Goal: Task Accomplishment & Management: Use online tool/utility

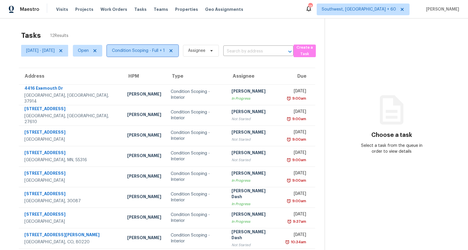
click at [154, 51] on span "Condition Scoping - Full + 1" at bounding box center [138, 51] width 53 height 6
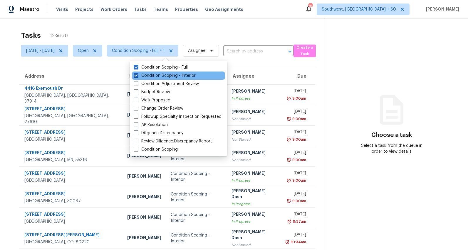
click at [154, 75] on label "Condition Scoping - Interior" at bounding box center [165, 76] width 62 height 6
click at [137, 75] on input "Condition Scoping - Interior" at bounding box center [136, 75] width 4 height 4
checkbox input "false"
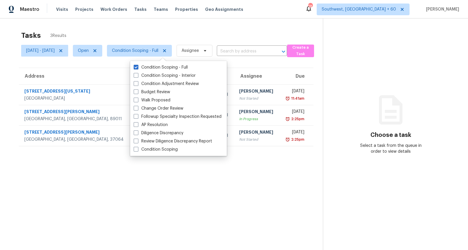
click at [171, 196] on section "Tasks 3 Results Mon, Aug 18 - Wed, Aug 20 Open Condition Scoping - Full Assigne…" at bounding box center [165, 148] width 313 height 241
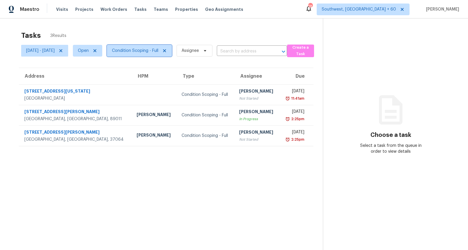
click at [158, 51] on span "Condition Scoping - Full" at bounding box center [135, 51] width 46 height 6
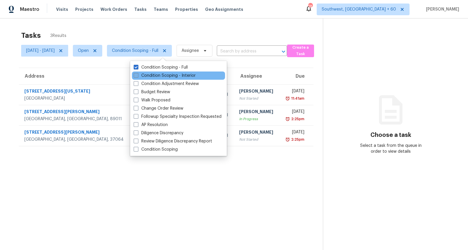
click at [147, 74] on label "Condition Scoping - Interior" at bounding box center [165, 76] width 62 height 6
click at [137, 74] on input "Condition Scoping - Interior" at bounding box center [136, 75] width 4 height 4
checkbox input "true"
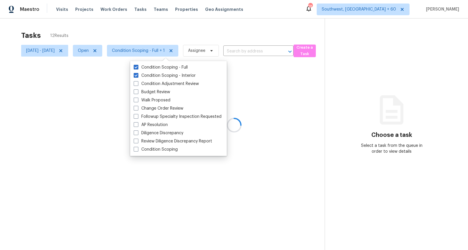
click at [125, 31] on div at bounding box center [234, 125] width 468 height 250
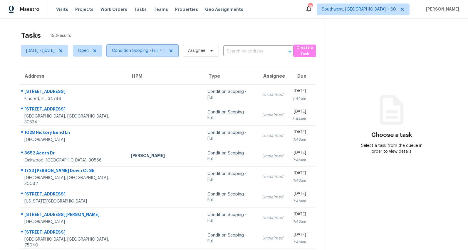
click at [144, 55] on span "Condition Scoping - Full + 1" at bounding box center [142, 51] width 71 height 12
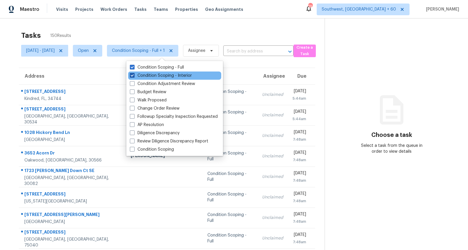
click at [137, 75] on label "Condition Scoping - Interior" at bounding box center [161, 76] width 62 height 6
click at [134, 75] on input "Condition Scoping - Interior" at bounding box center [132, 75] width 4 height 4
click at [137, 75] on label "Condition Scoping - Interior" at bounding box center [161, 76] width 62 height 6
click at [134, 75] on input "Condition Scoping - Interior" at bounding box center [132, 75] width 4 height 4
checkbox input "true"
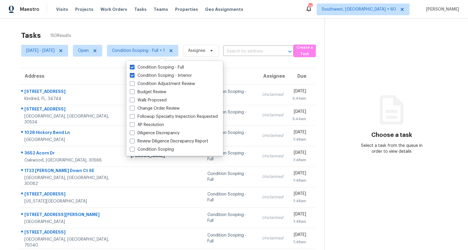
click at [116, 31] on div "Tasks 150 Results" at bounding box center [172, 35] width 303 height 15
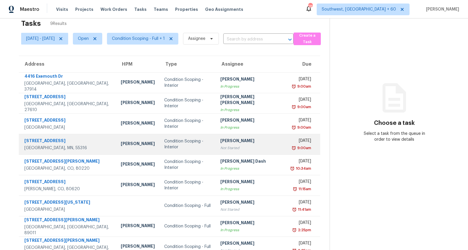
scroll to position [24, 0]
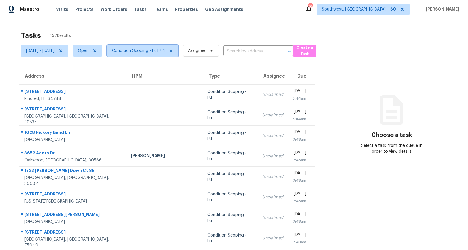
click at [147, 54] on span "Condition Scoping - Full + 1" at bounding box center [142, 51] width 71 height 12
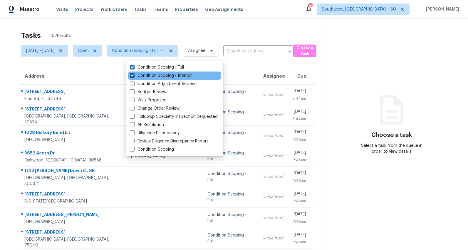
click at [142, 75] on label "Condition Scoping - Interior" at bounding box center [161, 76] width 62 height 6
click at [134, 75] on input "Condition Scoping - Interior" at bounding box center [132, 75] width 4 height 4
click at [142, 75] on label "Condition Scoping - Interior" at bounding box center [161, 76] width 62 height 6
click at [134, 75] on input "Condition Scoping - Interior" at bounding box center [132, 75] width 4 height 4
checkbox input "true"
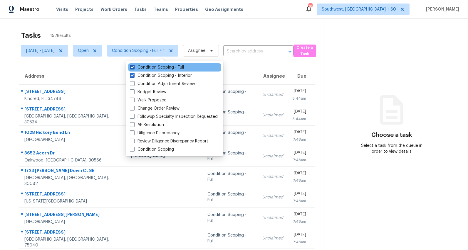
click at [143, 67] on label "Condition Scoping - Full" at bounding box center [157, 68] width 54 height 6
click at [134, 67] on input "Condition Scoping - Full" at bounding box center [132, 67] width 4 height 4
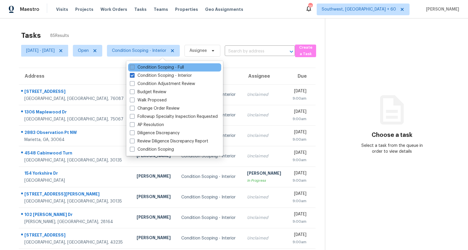
click at [143, 67] on label "Condition Scoping - Full" at bounding box center [157, 68] width 54 height 6
click at [134, 67] on input "Condition Scoping - Full" at bounding box center [132, 67] width 4 height 4
checkbox input "true"
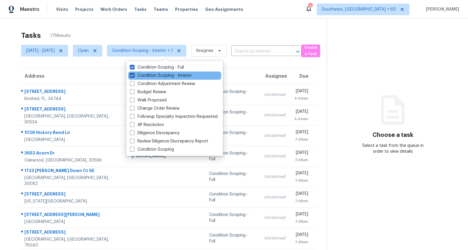
click at [145, 77] on label "Condition Scoping - Interior" at bounding box center [161, 76] width 62 height 6
click at [134, 77] on input "Condition Scoping - Interior" at bounding box center [132, 75] width 4 height 4
checkbox input "false"
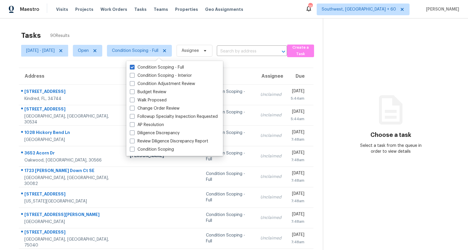
click at [116, 28] on div "Tasks 90 Results" at bounding box center [172, 35] width 302 height 15
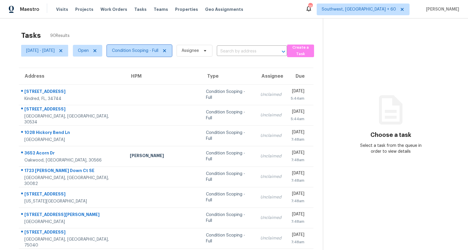
click at [157, 52] on span "Condition Scoping - Full" at bounding box center [135, 51] width 46 height 6
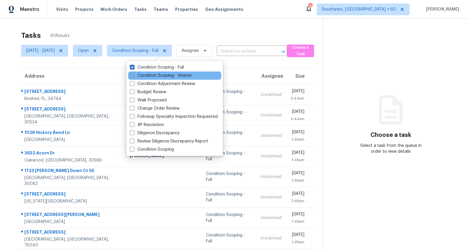
click at [154, 76] on label "Condition Scoping - Interior" at bounding box center [161, 76] width 62 height 6
click at [134, 76] on input "Condition Scoping - Interior" at bounding box center [132, 75] width 4 height 4
checkbox input "true"
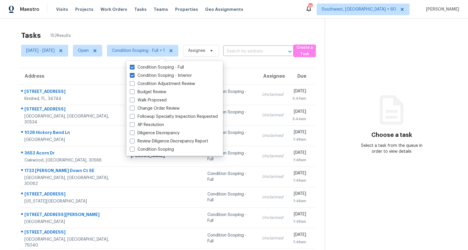
click at [108, 26] on div "Tasks 152 Results Thu, Aug 21 - Thu, Aug 21 Open Condition Scoping - Full + 1 A…" at bounding box center [234, 161] width 468 height 287
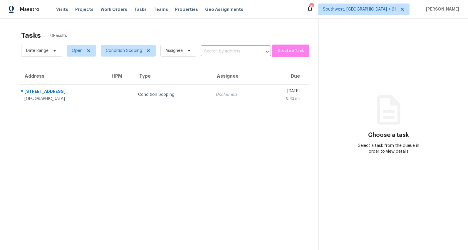
click at [129, 30] on div "Tasks 0 Results" at bounding box center [169, 35] width 297 height 15
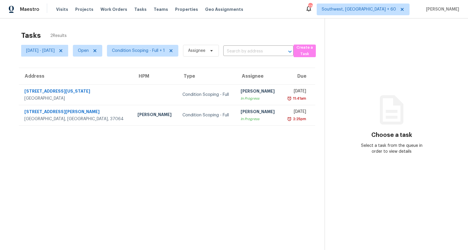
scroll to position [0, 0]
